Goal: Obtain resource: Download file/media

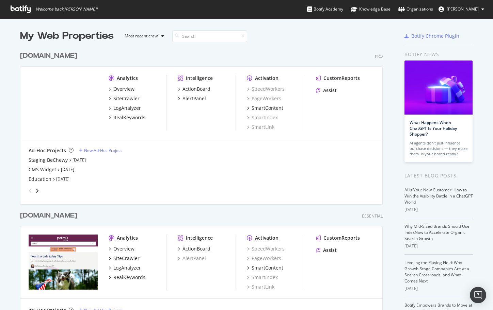
scroll to position [310, 493]
click at [119, 97] on div "SiteCrawler" at bounding box center [126, 98] width 26 height 7
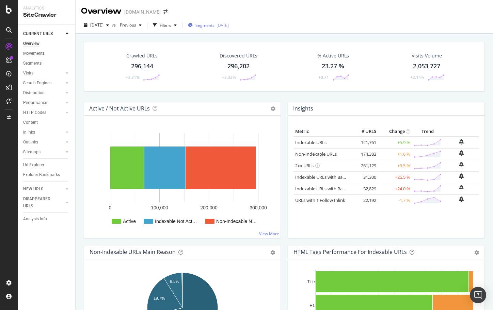
click at [214, 27] on span "Segments" at bounding box center [204, 25] width 19 height 6
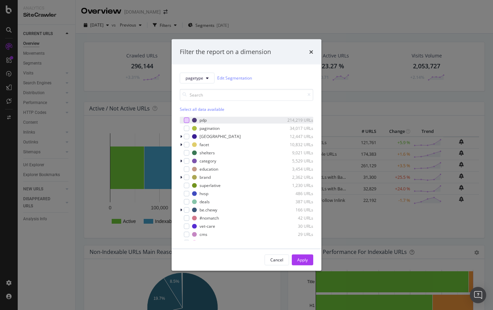
click at [186, 121] on div "modal" at bounding box center [186, 119] width 5 height 5
click at [299, 266] on div "Cancel Apply" at bounding box center [247, 260] width 150 height 22
click at [299, 260] on div "Apply" at bounding box center [302, 260] width 11 height 6
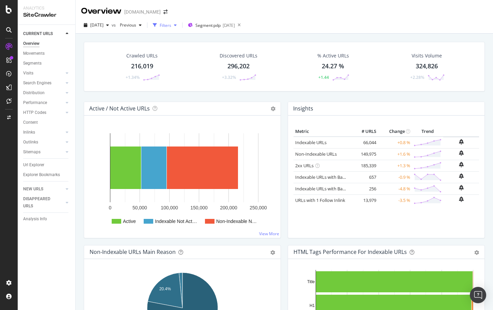
click at [171, 26] on div "Filters" at bounding box center [166, 25] width 12 height 6
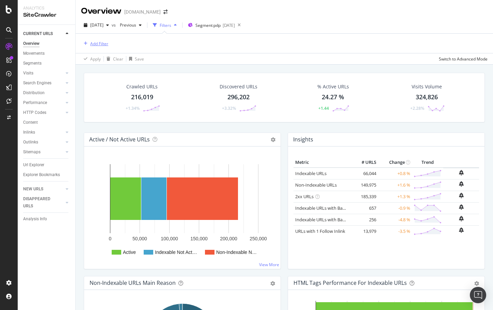
click at [100, 40] on button "Add Filter" at bounding box center [94, 43] width 27 height 8
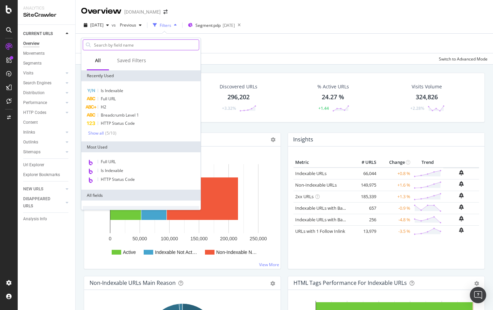
click at [100, 42] on input "text" at bounding box center [146, 45] width 106 height 10
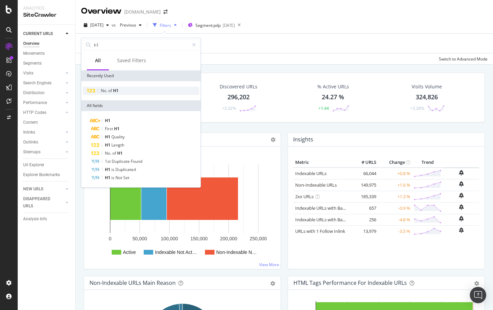
type input "h1"
click at [117, 91] on span "H1" at bounding box center [115, 91] width 5 height 6
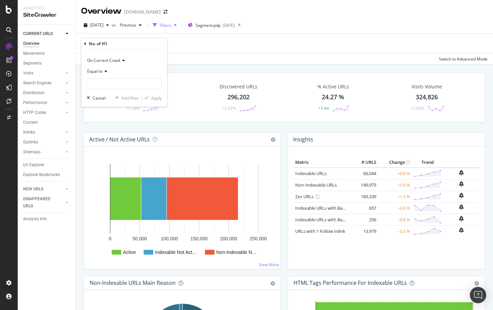
click at [85, 44] on icon at bounding box center [85, 44] width 2 height 4
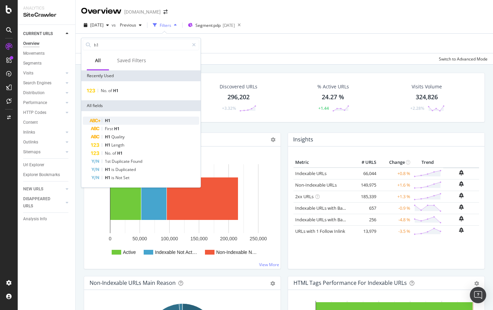
click at [123, 122] on div "H1" at bounding box center [145, 121] width 108 height 8
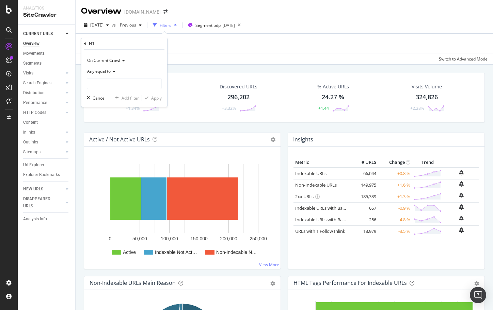
click at [110, 70] on span "Any equal to" at bounding box center [98, 71] width 23 height 6
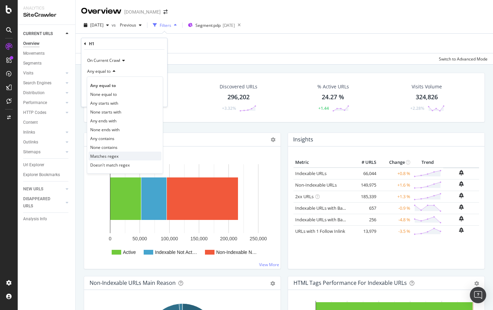
click at [118, 155] on div "Matches regex" at bounding box center [125, 156] width 73 height 9
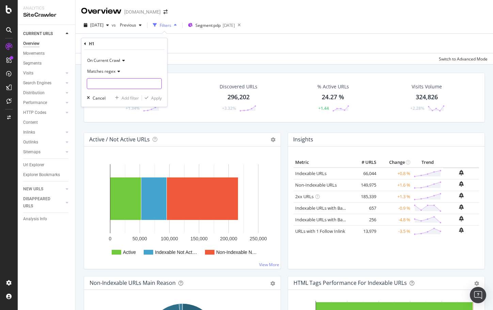
click at [119, 84] on input "text" at bounding box center [124, 83] width 74 height 11
paste input "mL"
click at [127, 85] on input "mg|mL|ml|mcg" at bounding box center [119, 83] width 64 height 11
type input "mg|mL|ml|mcg|tsp"
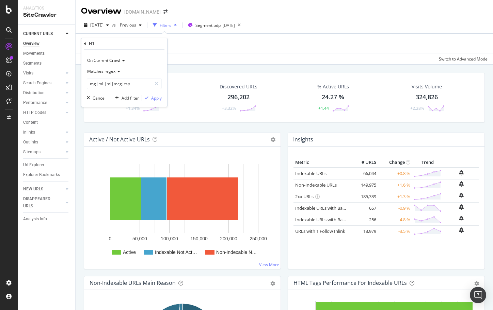
click at [150, 98] on div "button" at bounding box center [146, 98] width 9 height 4
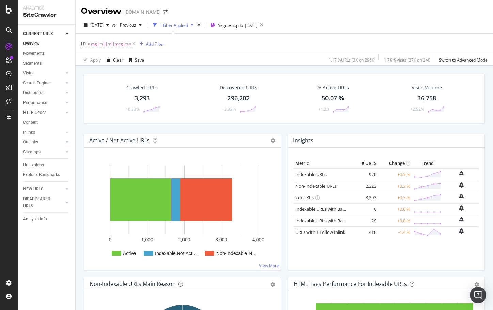
click at [155, 42] on div "Add Filter" at bounding box center [155, 44] width 18 height 6
click at [317, 61] on div "Apply Clear Save 1.17 % URLs ( 3K on 296K ) 1.79 % Visits ( 37K on 2M ) Switch …" at bounding box center [284, 59] width 417 height 11
click at [313, 176] on link "Indexable URLs" at bounding box center [310, 175] width 31 height 6
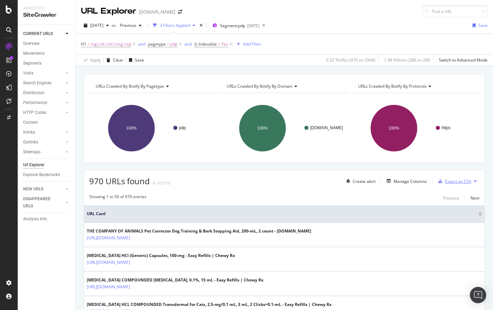
click at [454, 182] on div "Export as CSV" at bounding box center [458, 182] width 26 height 6
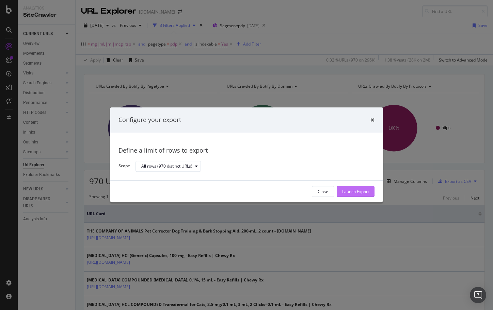
click at [366, 190] on div "Launch Export" at bounding box center [355, 192] width 27 height 6
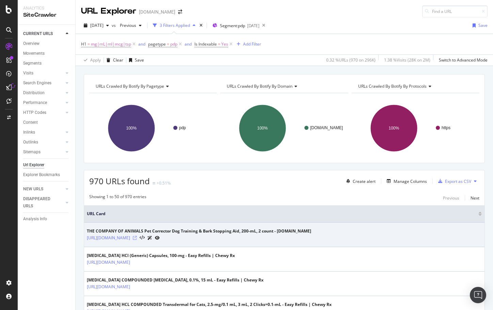
click at [137, 240] on icon at bounding box center [135, 238] width 4 height 4
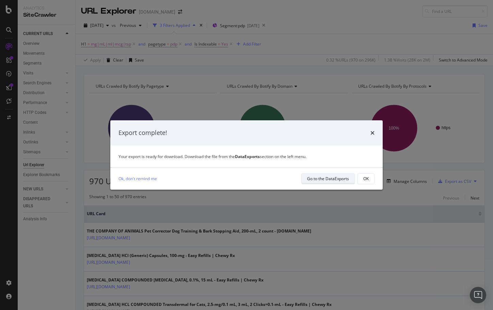
drag, startPoint x: 362, startPoint y: 182, endPoint x: 330, endPoint y: 179, distance: 31.5
click at [332, 179] on div "Go to the DataExports OK" at bounding box center [337, 179] width 73 height 11
click at [330, 181] on div "Go to the DataExports" at bounding box center [328, 179] width 42 height 6
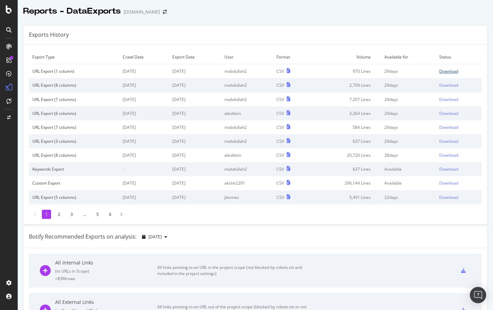
click at [452, 70] on div "Download" at bounding box center [448, 71] width 19 height 6
